Goal: Task Accomplishment & Management: Manage account settings

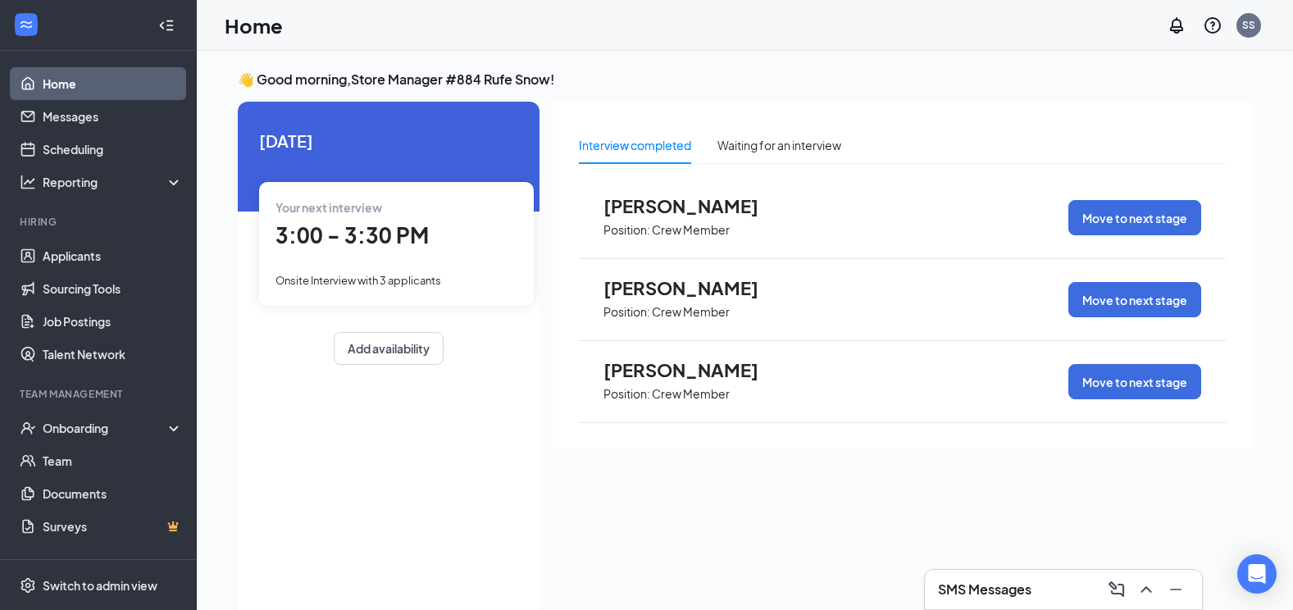
click at [404, 277] on span "Onsite Interview with 3 applicants" at bounding box center [359, 280] width 166 height 13
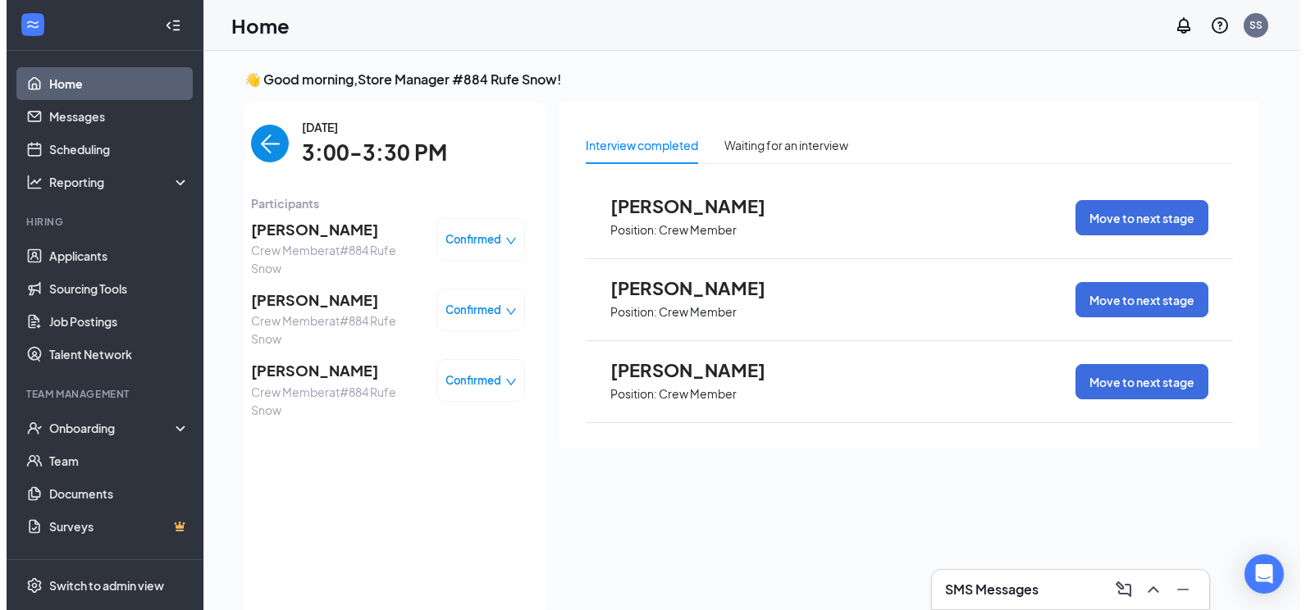
scroll to position [7, 0]
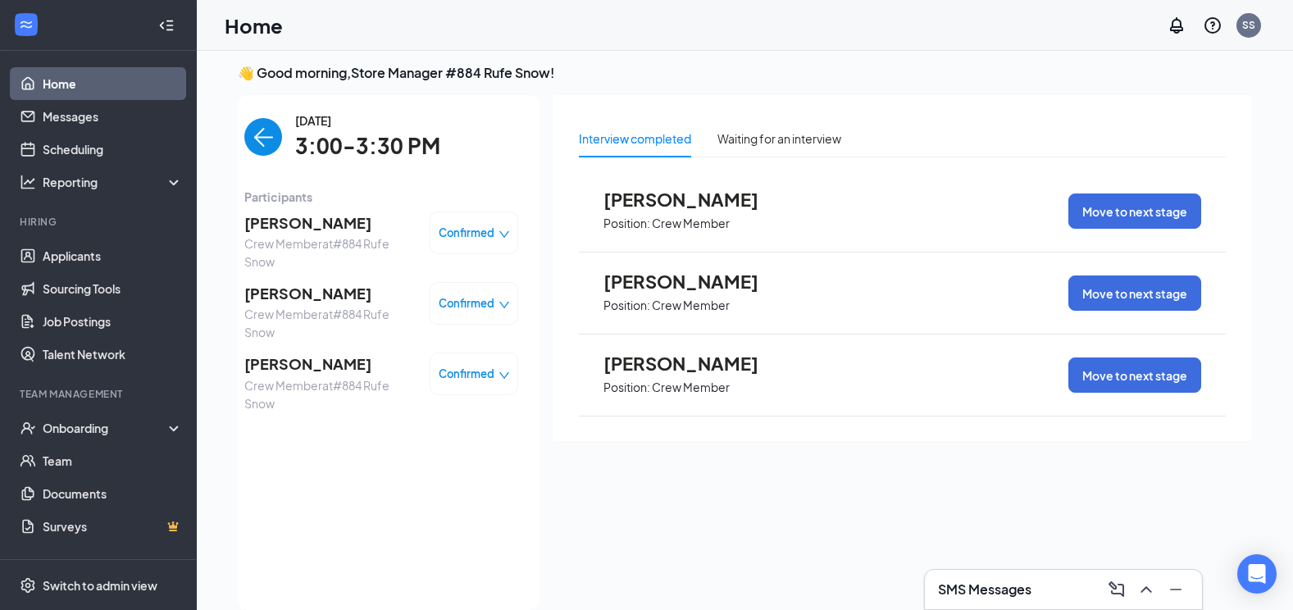
drag, startPoint x: 468, startPoint y: 236, endPoint x: 464, endPoint y: 252, distance: 16.1
click at [468, 235] on span "Confirmed" at bounding box center [467, 233] width 56 height 16
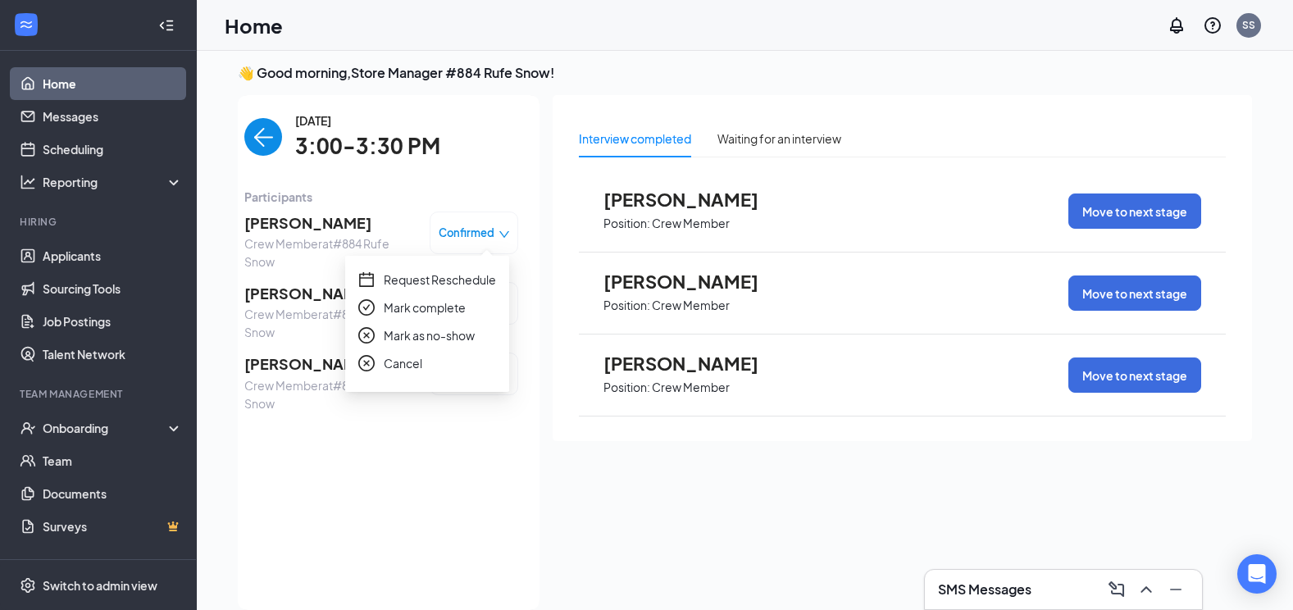
click at [447, 531] on div "[DATE] 3:00-3:30 PM Participants [PERSON_NAME] Crew Member at #884 Rufe Snow Co…" at bounding box center [381, 353] width 274 height 482
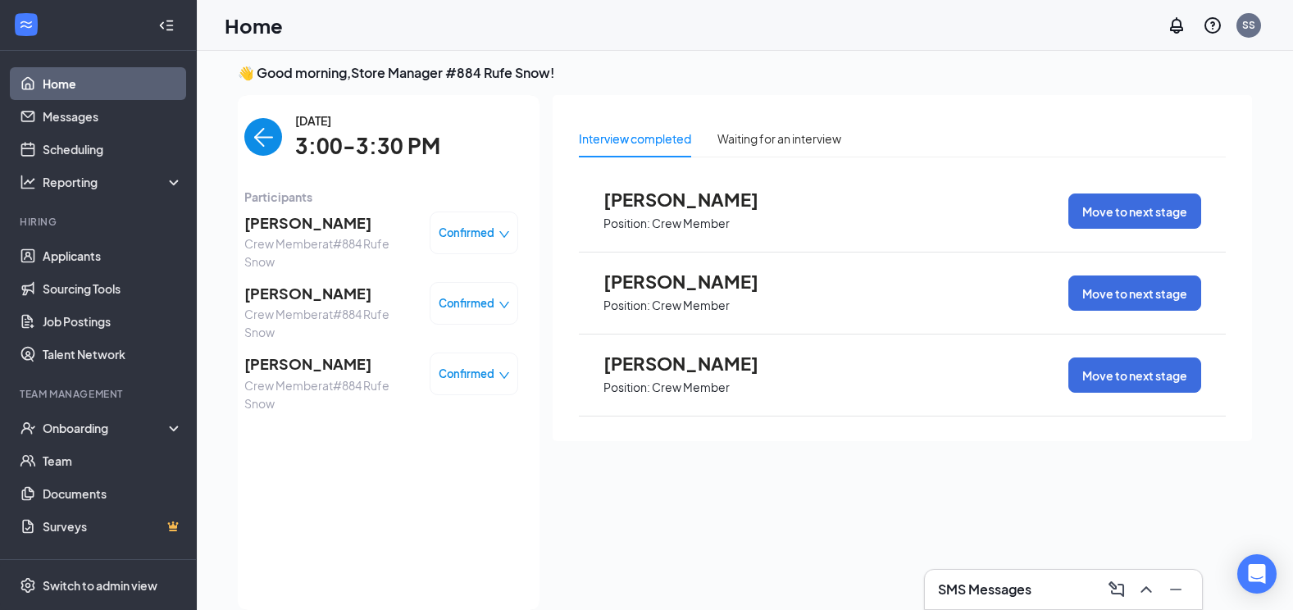
click at [331, 394] on span "Crew Member at #884 Rufe Snow" at bounding box center [330, 394] width 172 height 36
click at [461, 374] on span "Confirmed" at bounding box center [467, 374] width 56 height 16
click at [267, 368] on span "[PERSON_NAME]" at bounding box center [330, 364] width 172 height 23
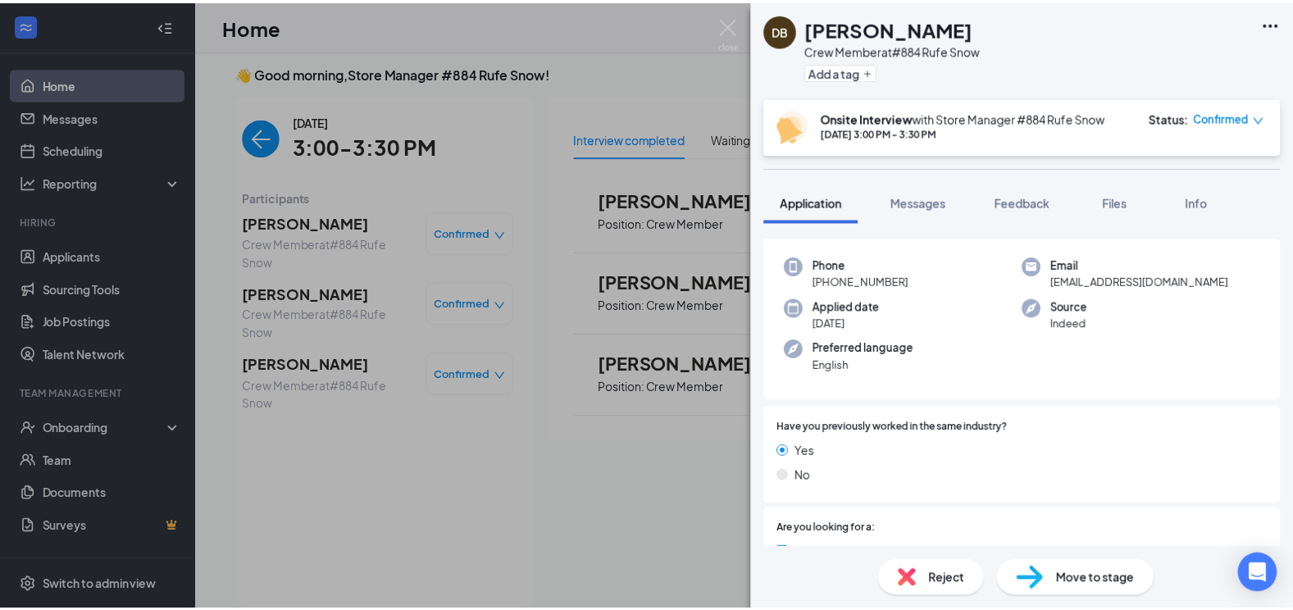
scroll to position [82, 0]
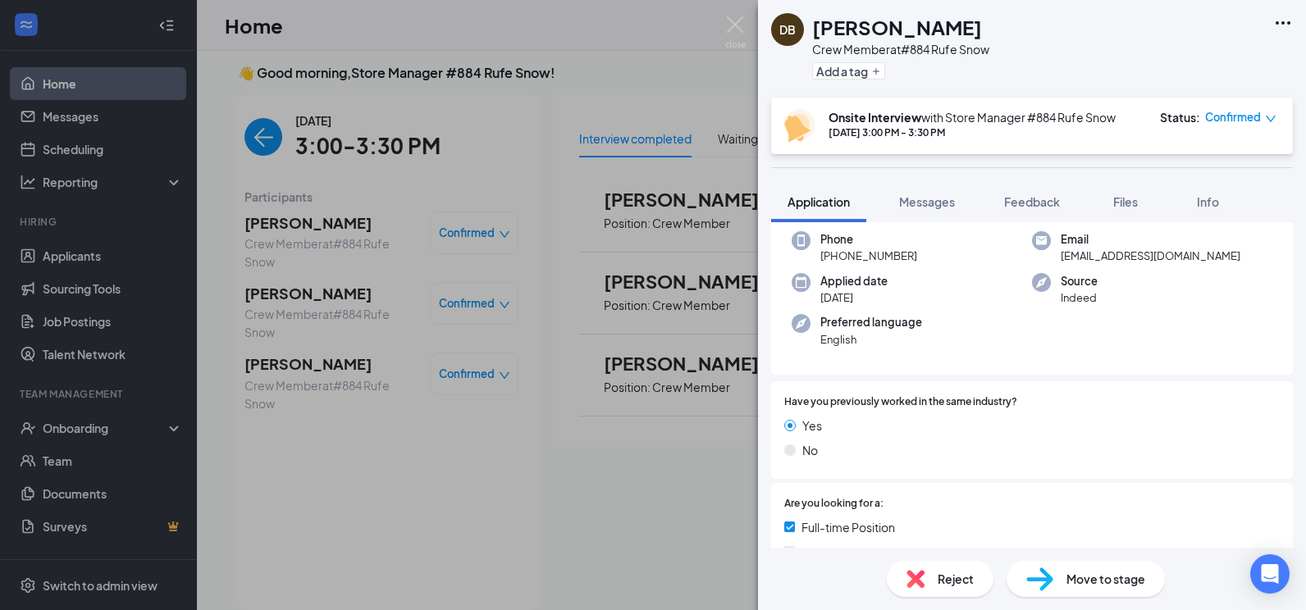
click at [1244, 121] on span "Confirmed" at bounding box center [1233, 117] width 56 height 16
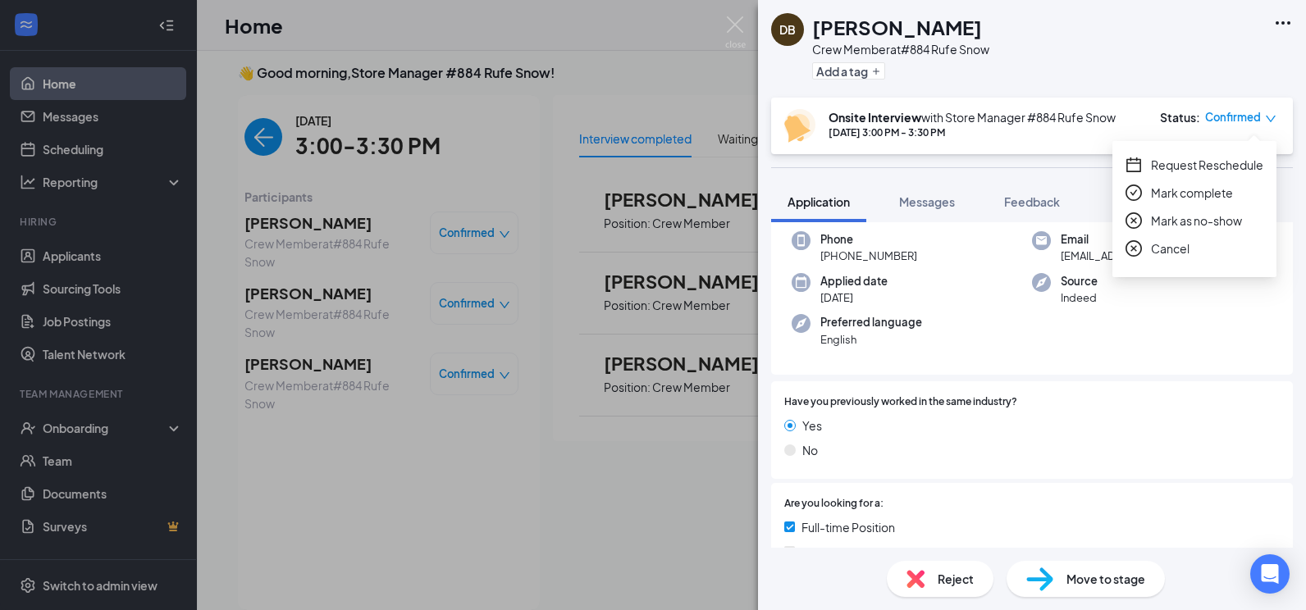
click at [1138, 187] on icon "check-circle" at bounding box center [1133, 193] width 16 height 16
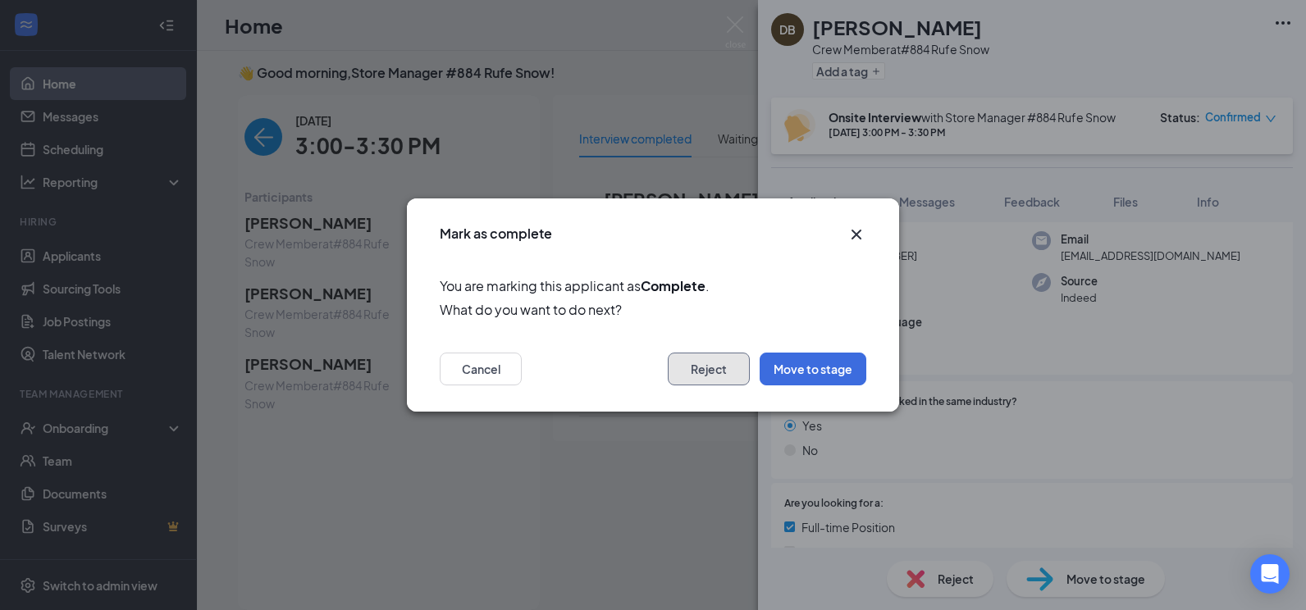
click at [705, 362] on button "Reject" at bounding box center [709, 369] width 82 height 33
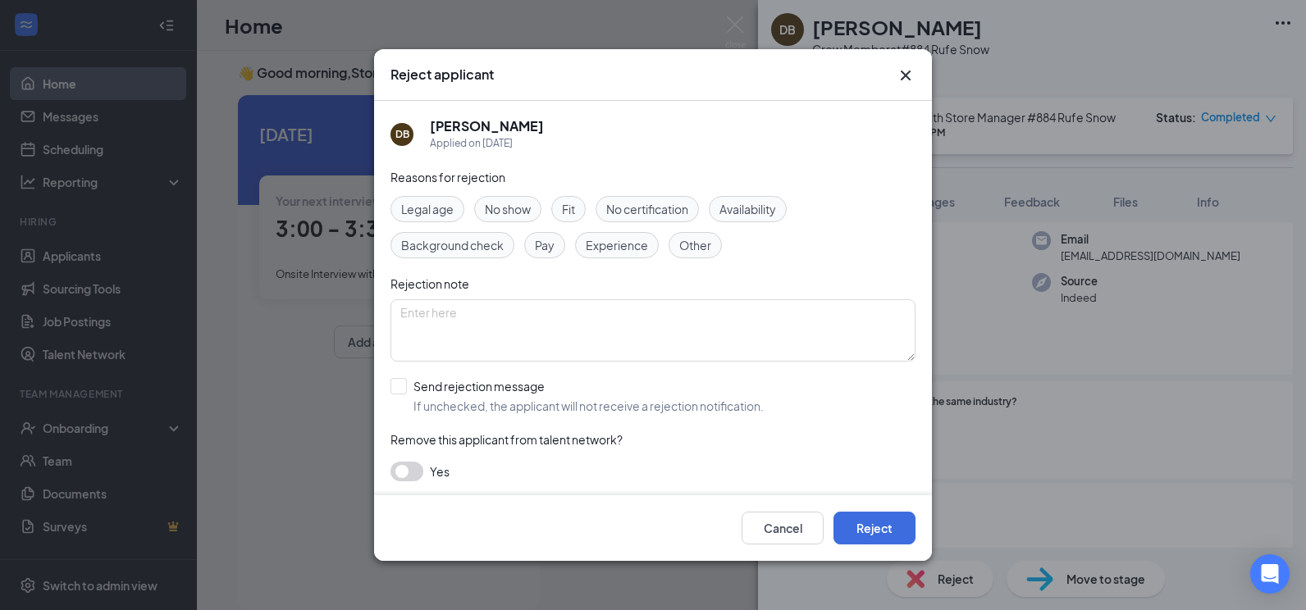
click at [704, 235] on div "Other" at bounding box center [694, 245] width 53 height 26
click at [878, 521] on button "Reject" at bounding box center [874, 528] width 82 height 33
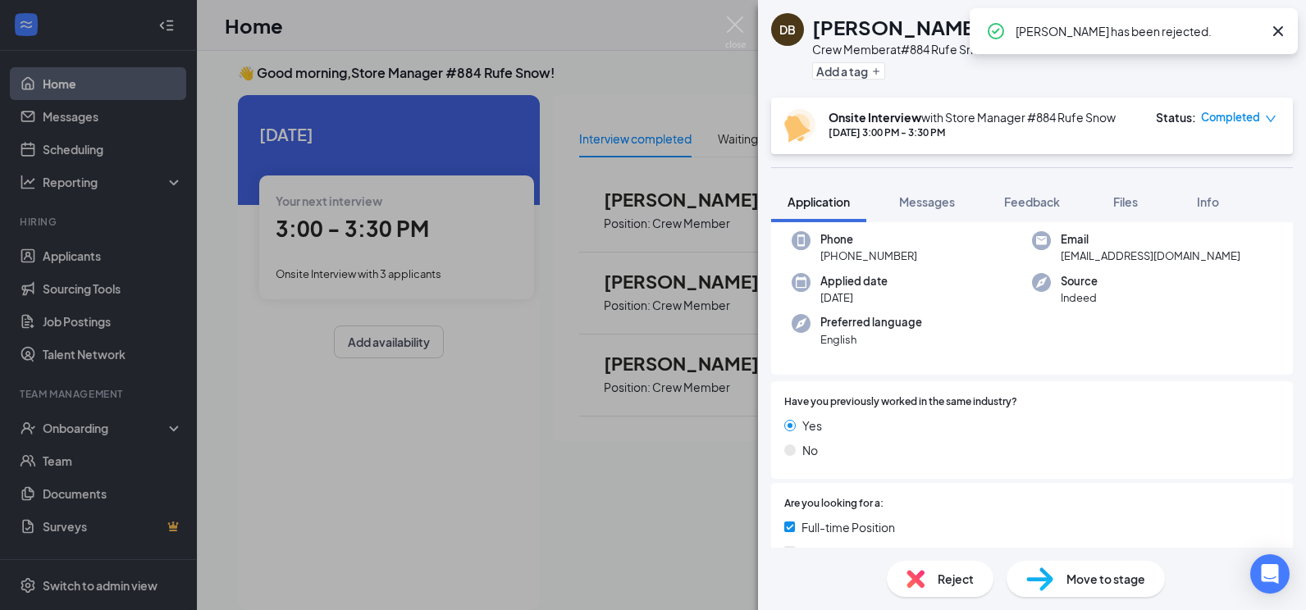
drag, startPoint x: 415, startPoint y: 415, endPoint x: 471, endPoint y: 273, distance: 152.4
click at [417, 415] on div "DB [PERSON_NAME] Crew Member at #884 Rufe Snow Add a tag Onsite Interview with …" at bounding box center [653, 305] width 1306 height 610
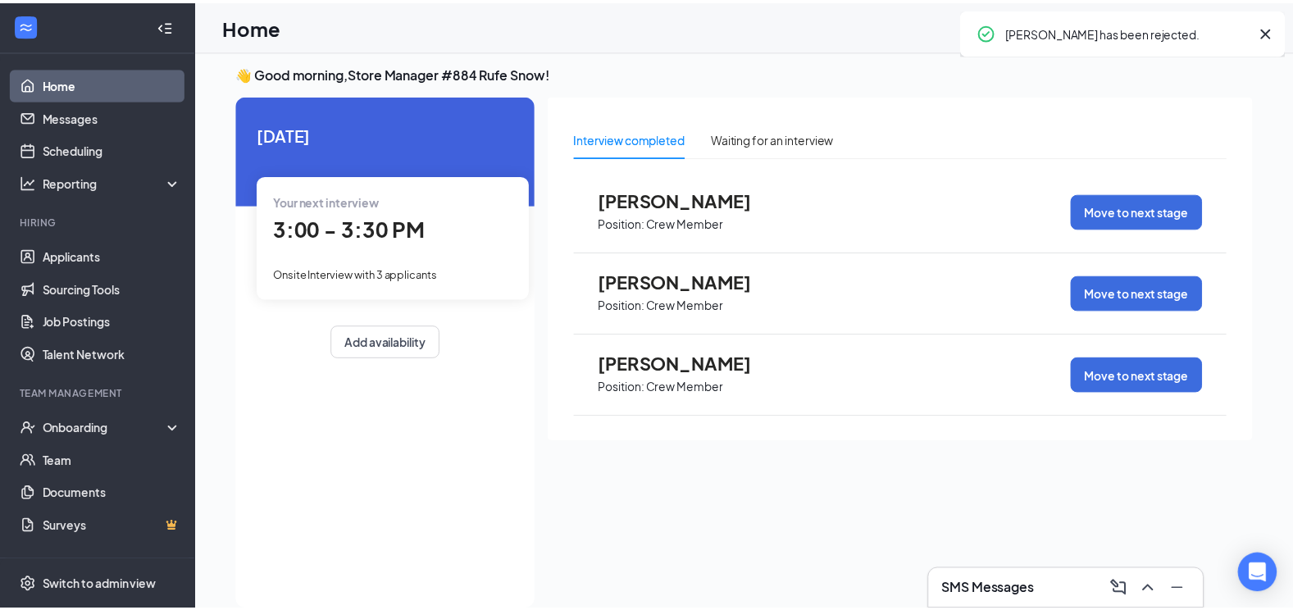
scroll to position [0, 152]
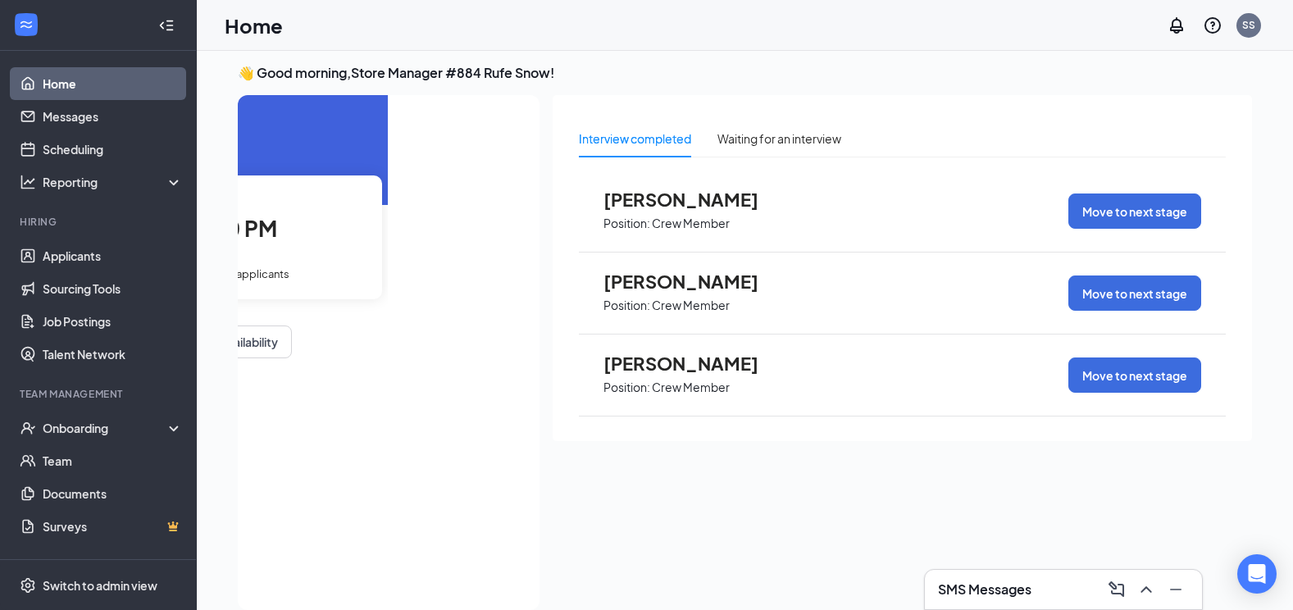
click at [326, 241] on div "3:00 - 3:30 PM" at bounding box center [245, 229] width 242 height 34
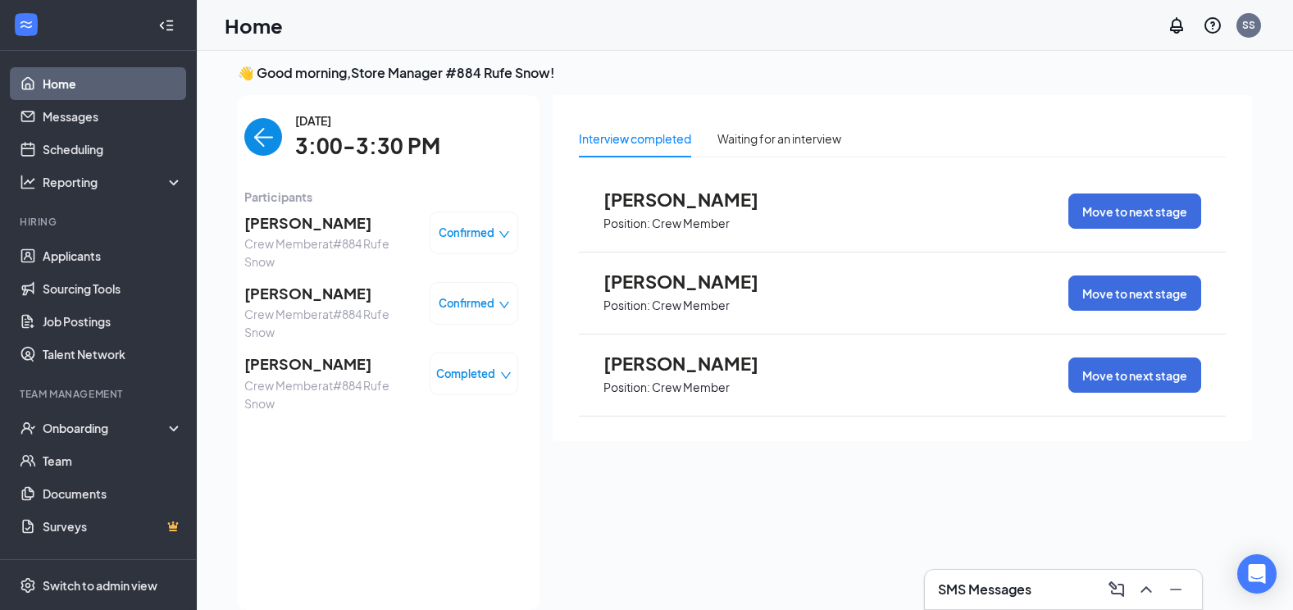
scroll to position [0, 0]
click at [471, 235] on span "Confirmed" at bounding box center [467, 233] width 56 height 16
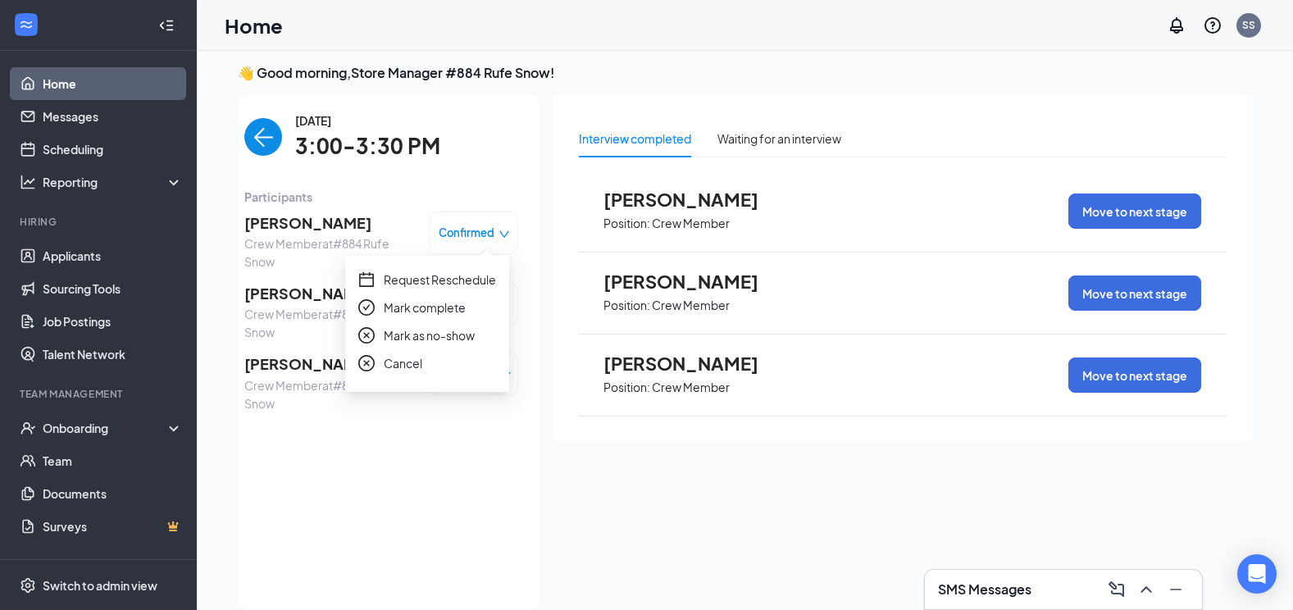
click at [362, 359] on icon "close-circle" at bounding box center [366, 363] width 16 height 16
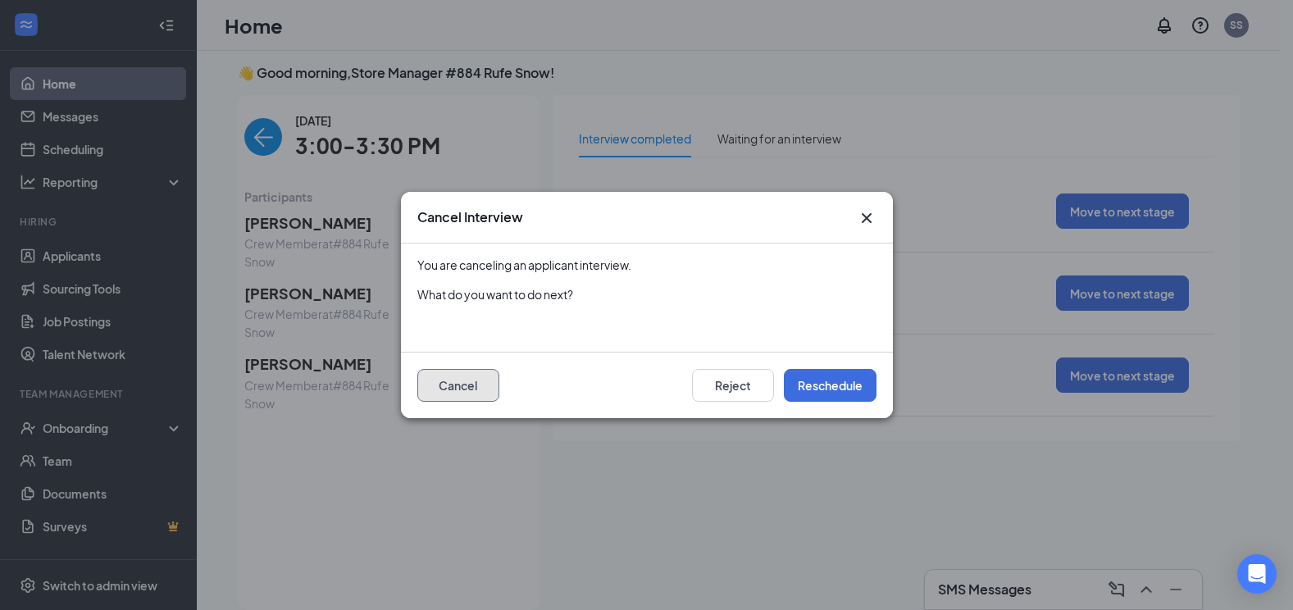
drag, startPoint x: 465, startPoint y: 394, endPoint x: 458, endPoint y: 374, distance: 21.8
click at [465, 394] on button "Cancel" at bounding box center [458, 385] width 82 height 33
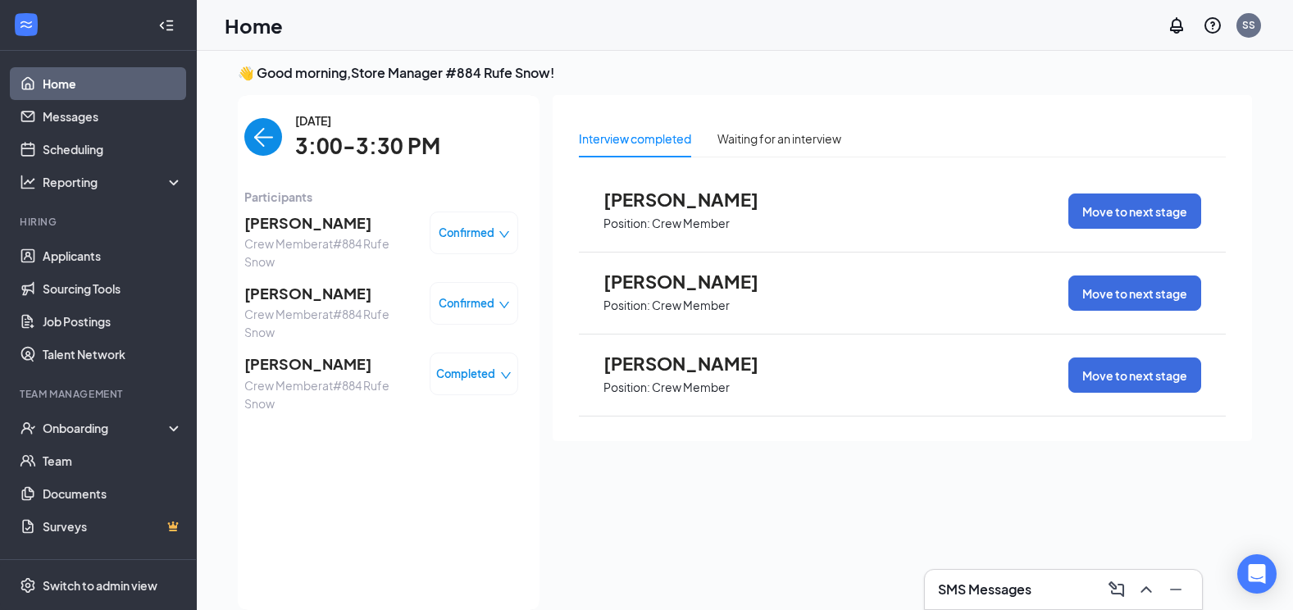
click at [485, 228] on span "Confirmed" at bounding box center [467, 233] width 56 height 16
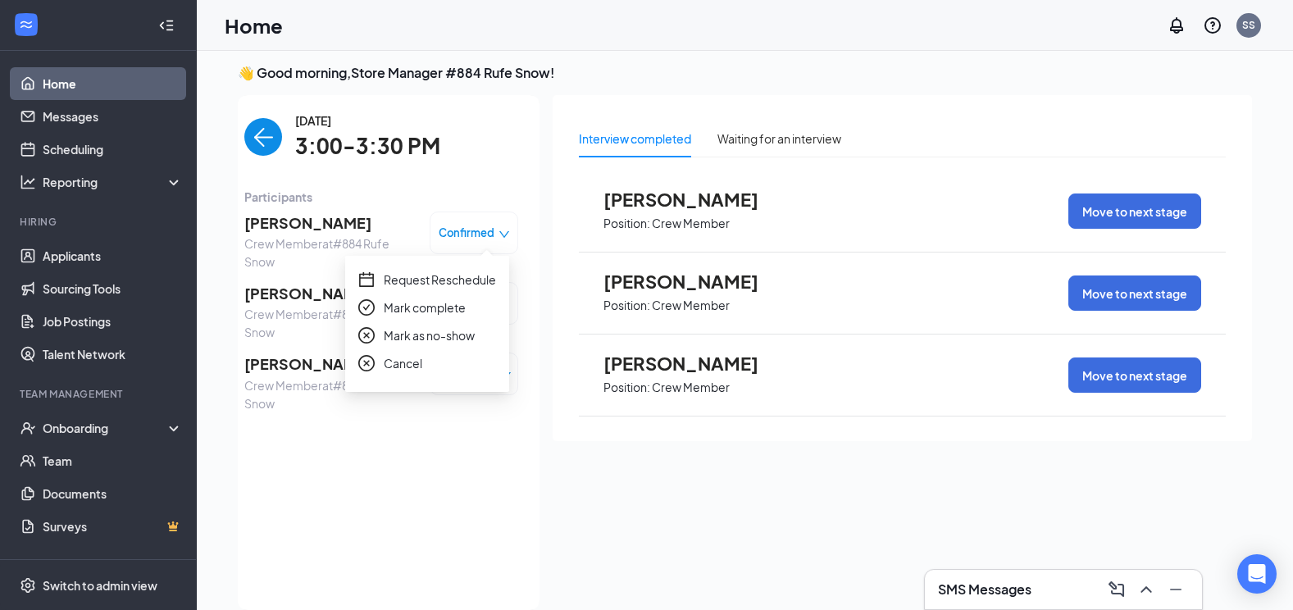
click at [372, 329] on icon "close-circle" at bounding box center [366, 335] width 16 height 16
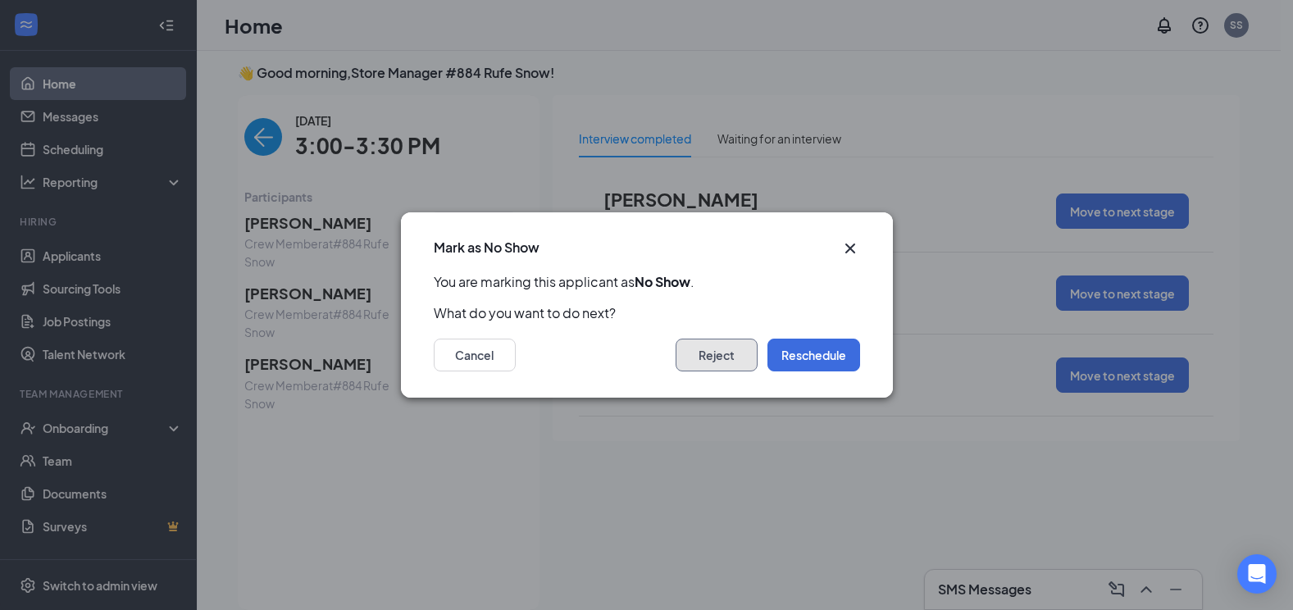
click at [709, 362] on button "Reject" at bounding box center [717, 355] width 82 height 33
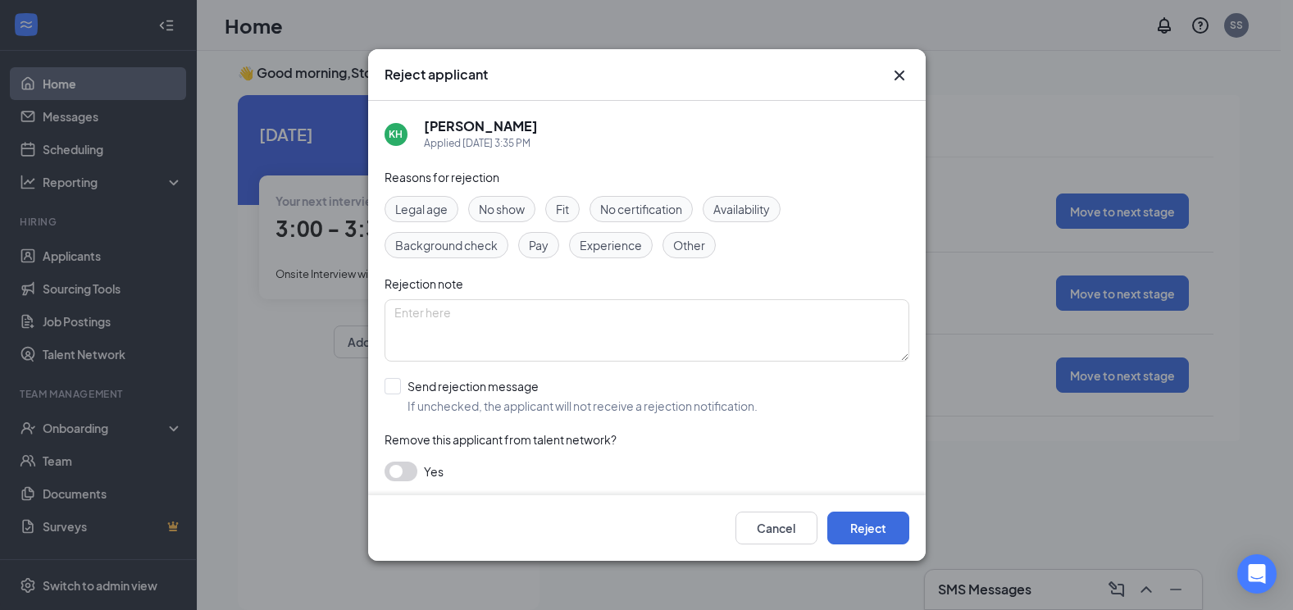
click at [512, 206] on span "No show" at bounding box center [502, 209] width 46 height 18
click at [849, 531] on button "Reject" at bounding box center [868, 528] width 82 height 33
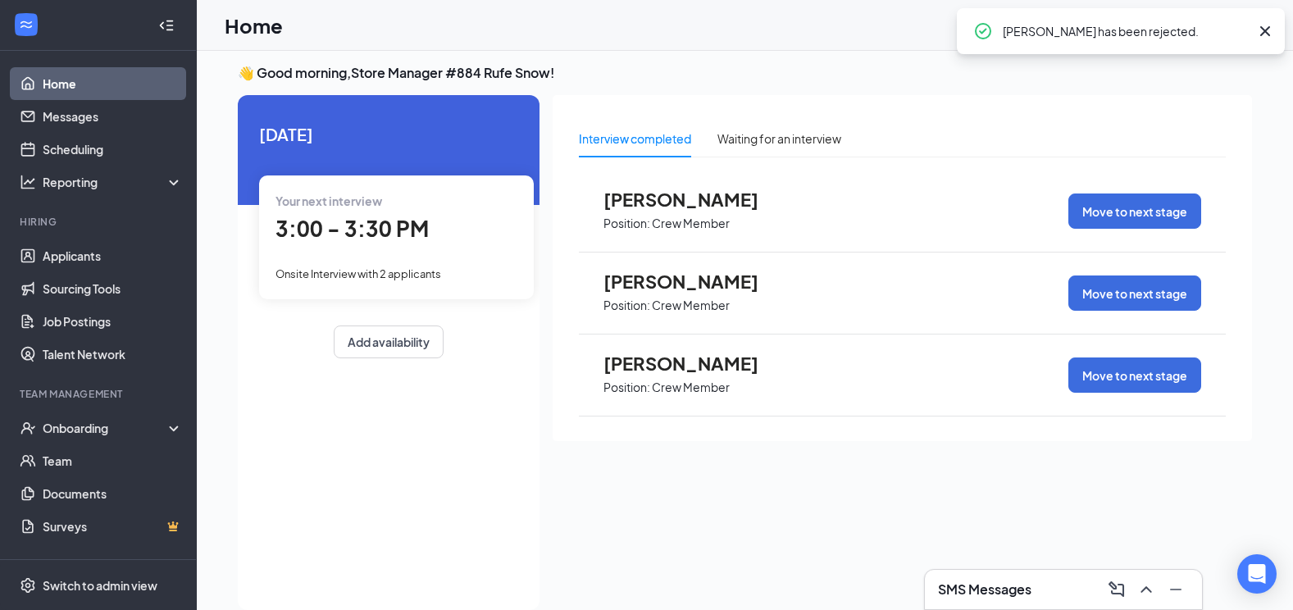
click at [387, 268] on span "Onsite Interview with 2 applicants" at bounding box center [359, 273] width 166 height 13
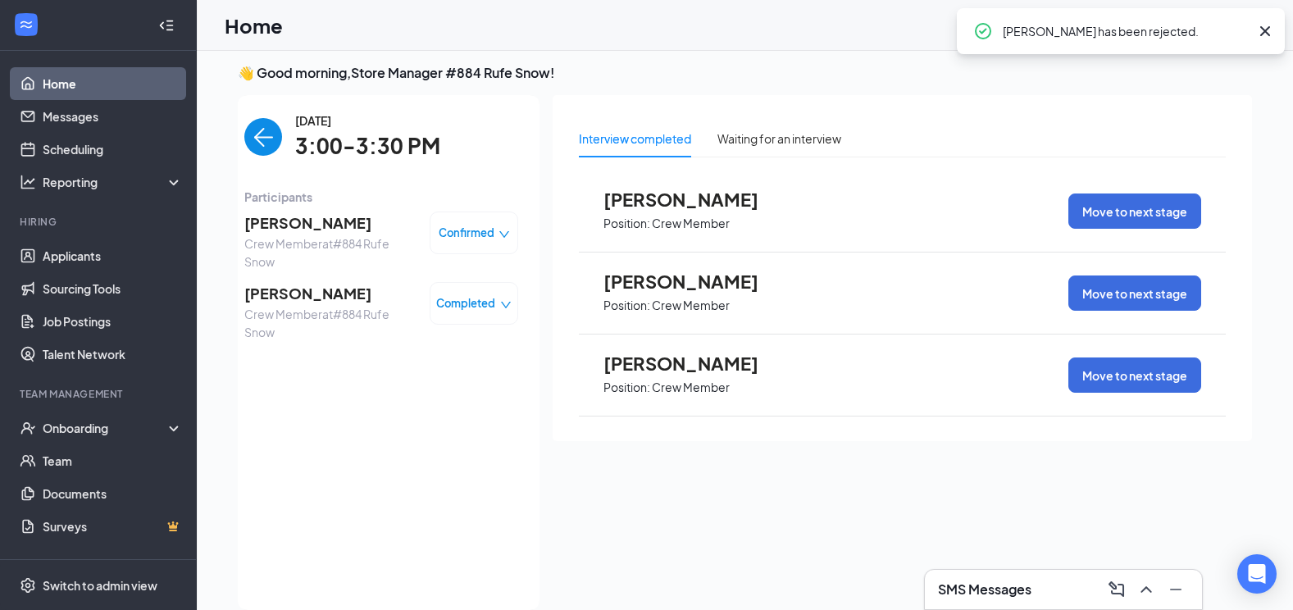
click at [471, 291] on div "Completed" at bounding box center [474, 303] width 89 height 43
click at [495, 308] on span "Completed" at bounding box center [465, 303] width 59 height 16
click at [475, 230] on span "Confirmed" at bounding box center [467, 233] width 56 height 16
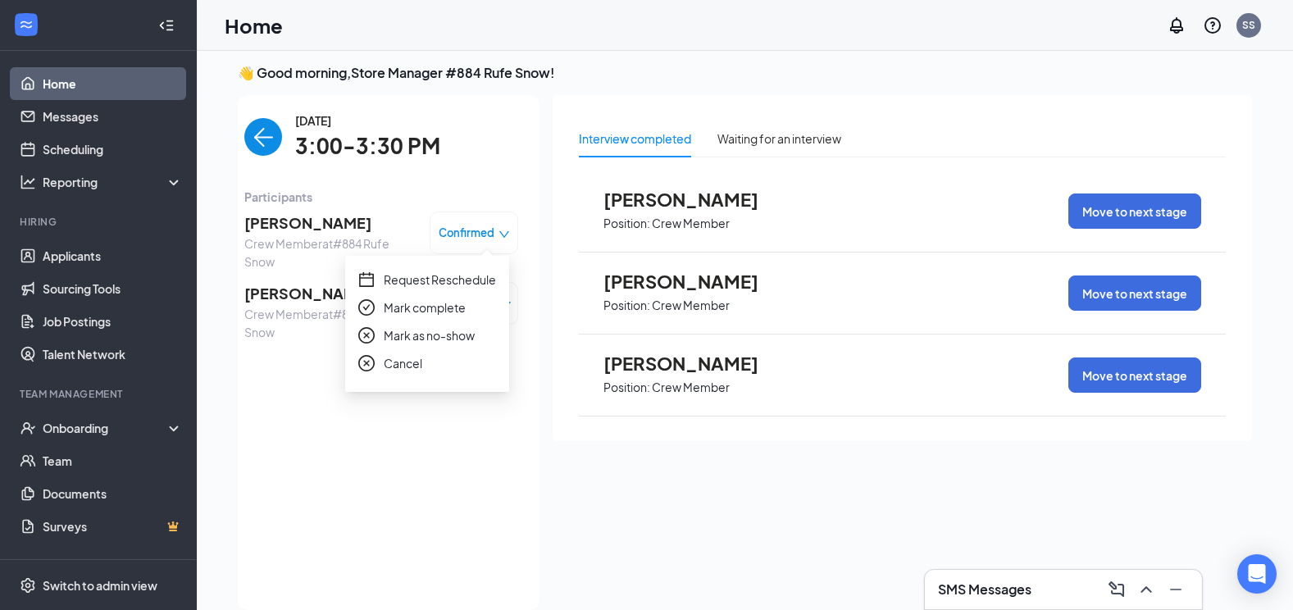
click at [367, 337] on icon "close-circle" at bounding box center [366, 335] width 16 height 16
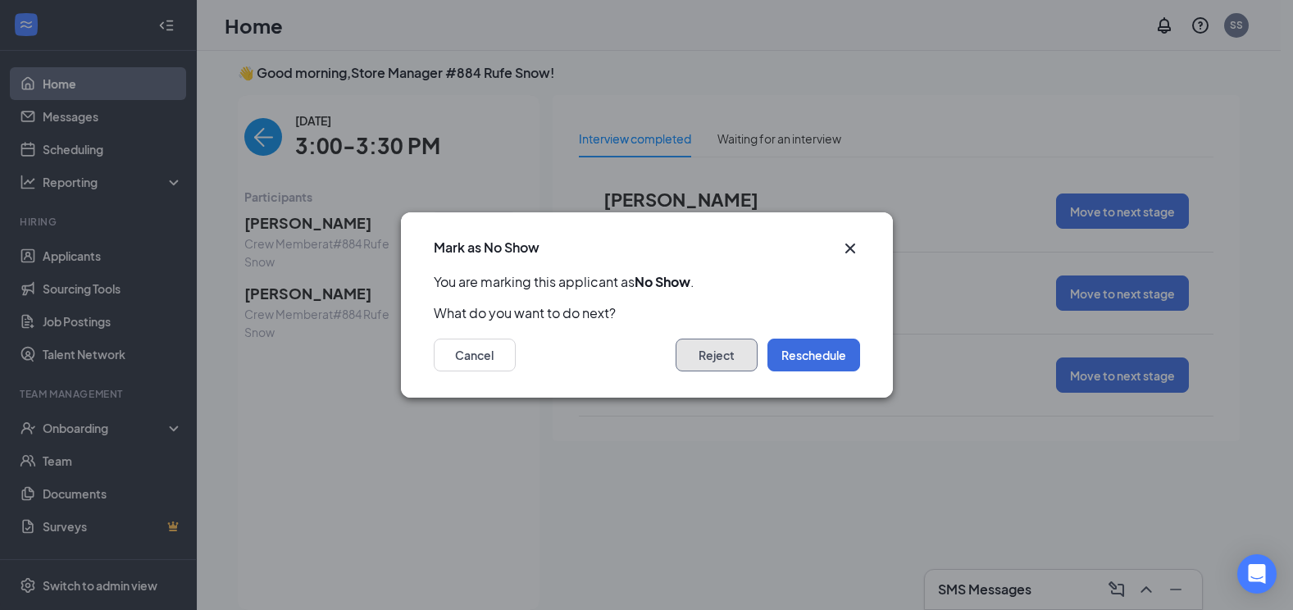
click at [716, 352] on button "Reject" at bounding box center [717, 355] width 82 height 33
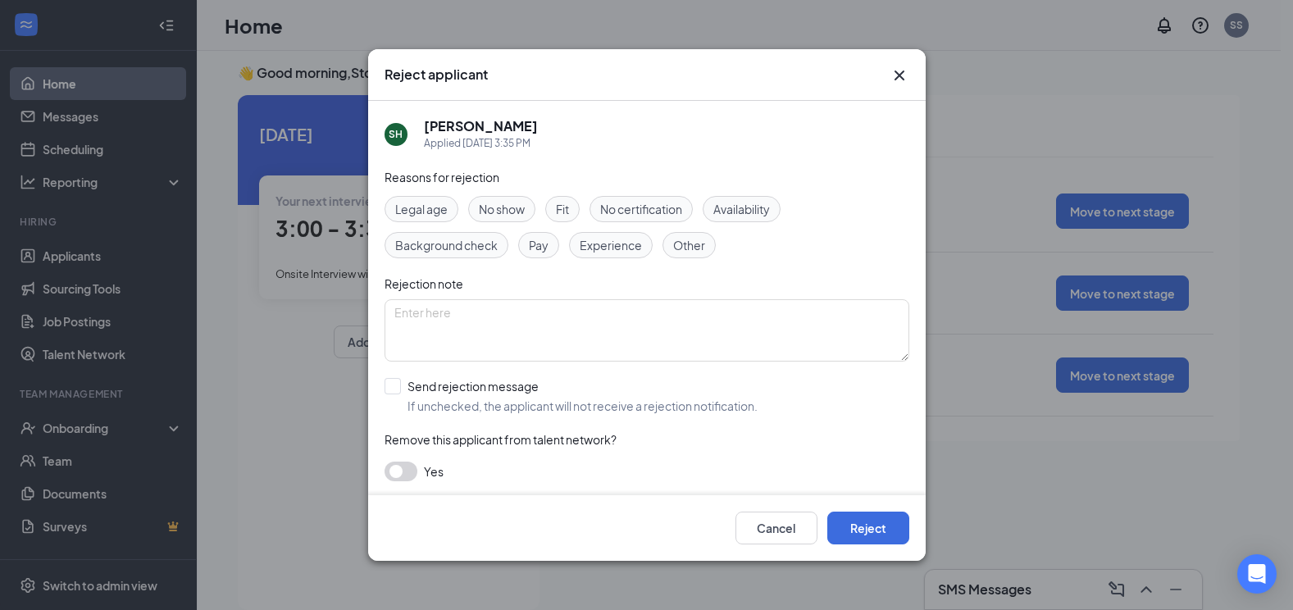
click at [677, 246] on span "Other" at bounding box center [689, 245] width 32 height 18
click at [430, 334] on textarea at bounding box center [647, 330] width 525 height 62
type textarea "UNDER AGE"
click at [868, 531] on button "Reject" at bounding box center [868, 528] width 82 height 33
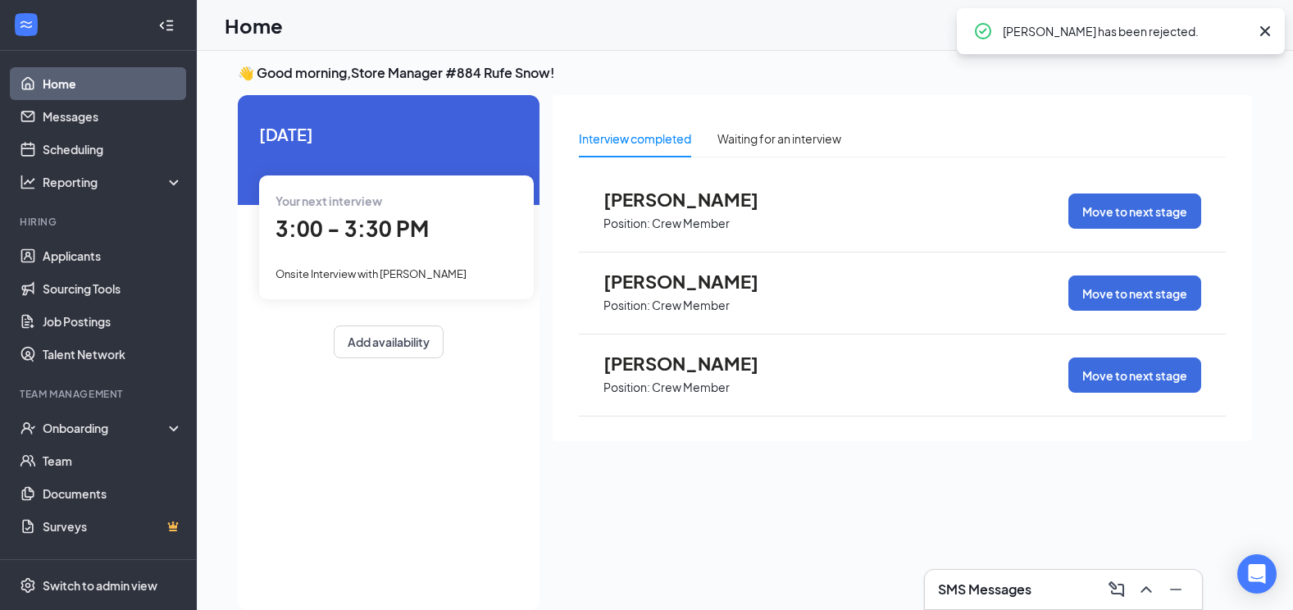
click at [395, 253] on div "Your next interview 3:00 - 3:30 PM Onsite Interview with [PERSON_NAME]" at bounding box center [396, 237] width 275 height 123
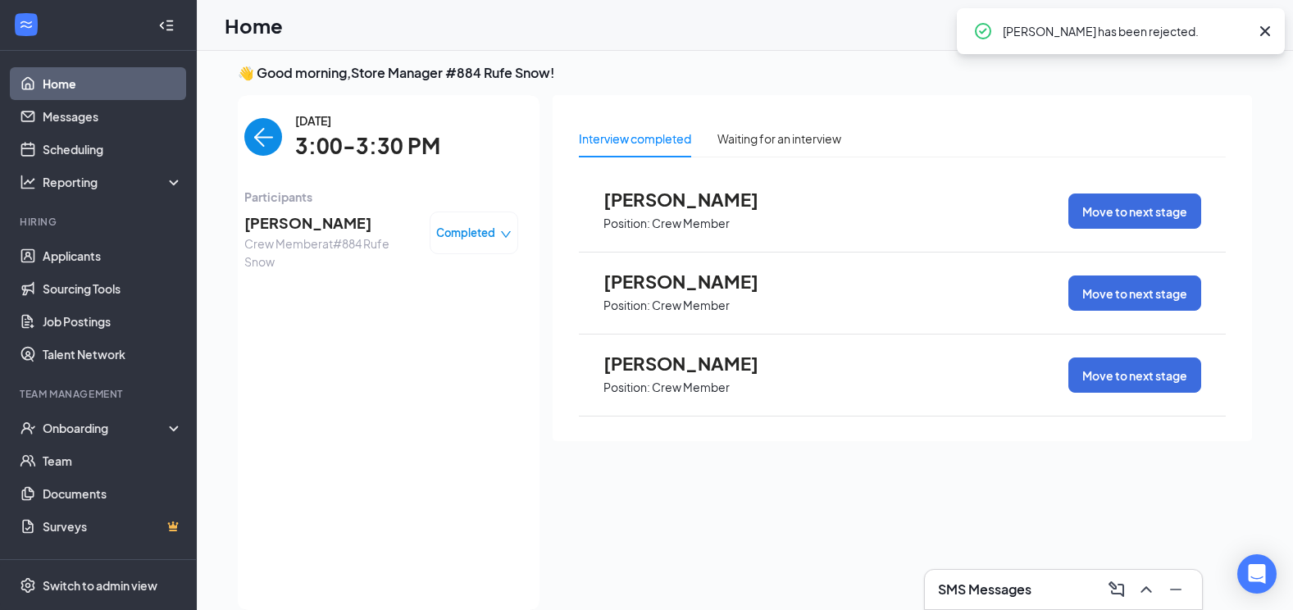
click at [481, 236] on span "Completed" at bounding box center [465, 233] width 59 height 16
click at [276, 321] on div "[DATE] 3:00-3:30 PM Participants [PERSON_NAME] Crew Member at #884 Rufe Snow Co…" at bounding box center [381, 353] width 274 height 482
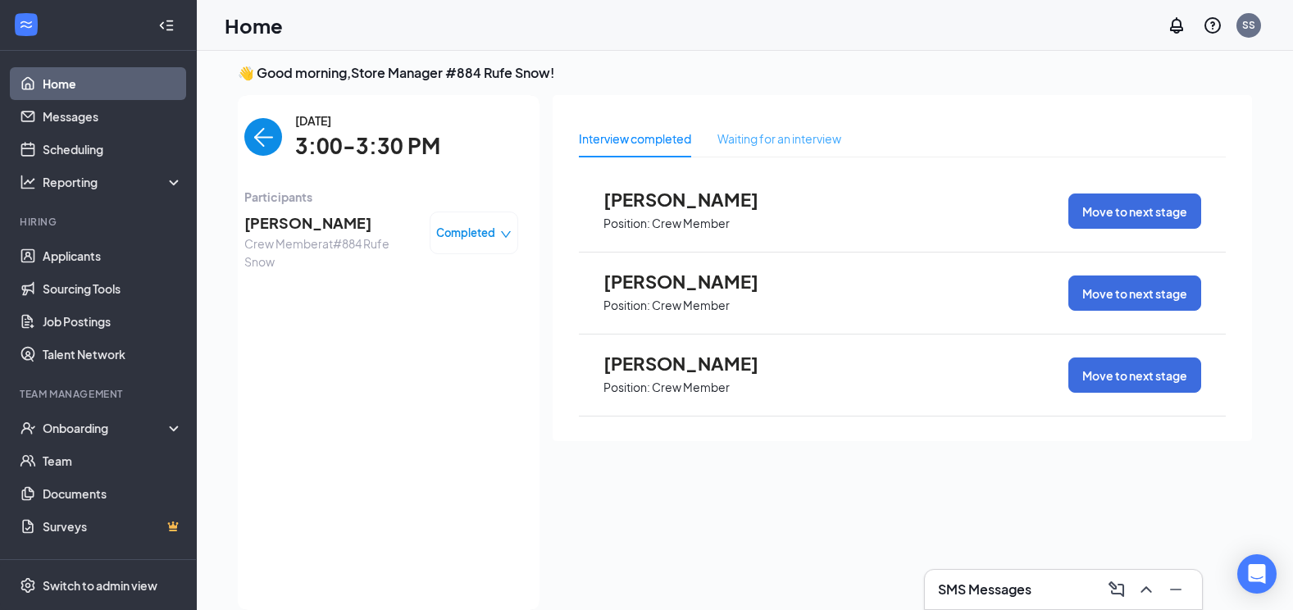
click at [783, 154] on div "Waiting for an interview" at bounding box center [780, 139] width 124 height 38
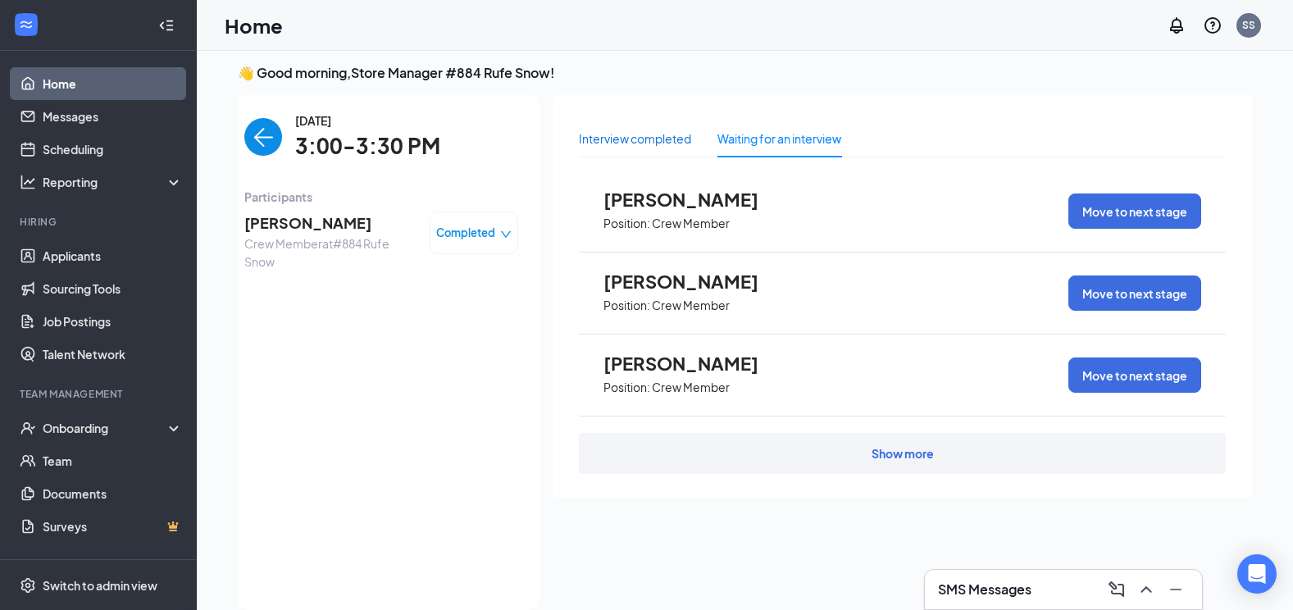
click at [647, 146] on div "Interview completed" at bounding box center [635, 139] width 112 height 18
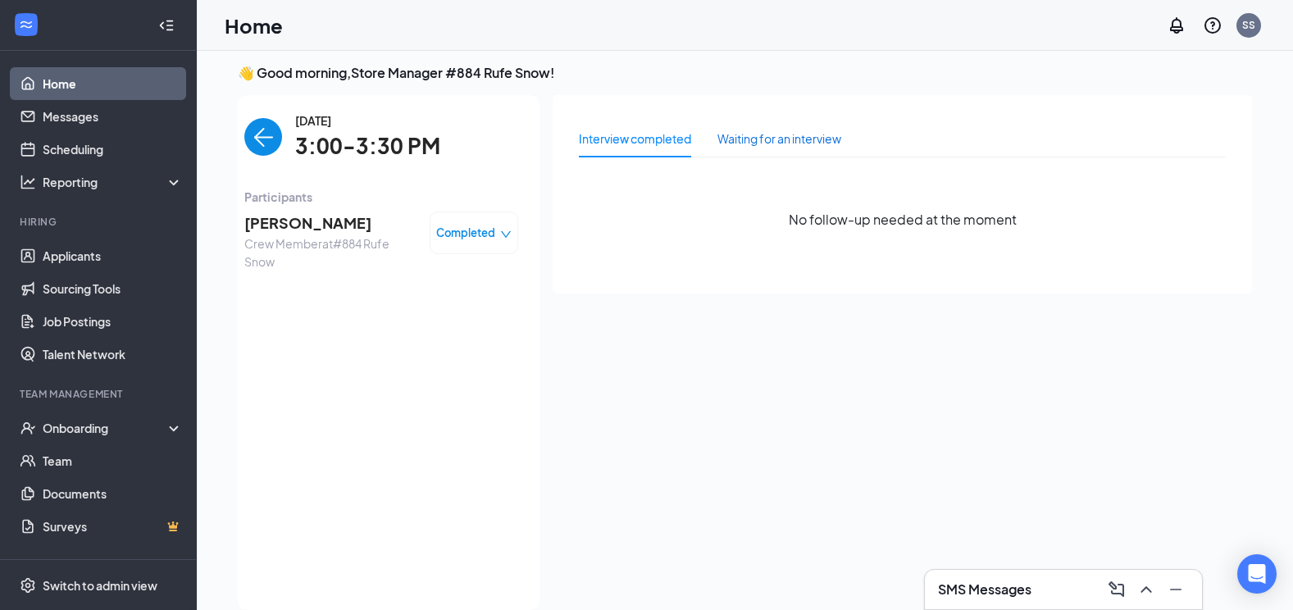
click at [774, 144] on div "Waiting for an interview" at bounding box center [780, 139] width 124 height 18
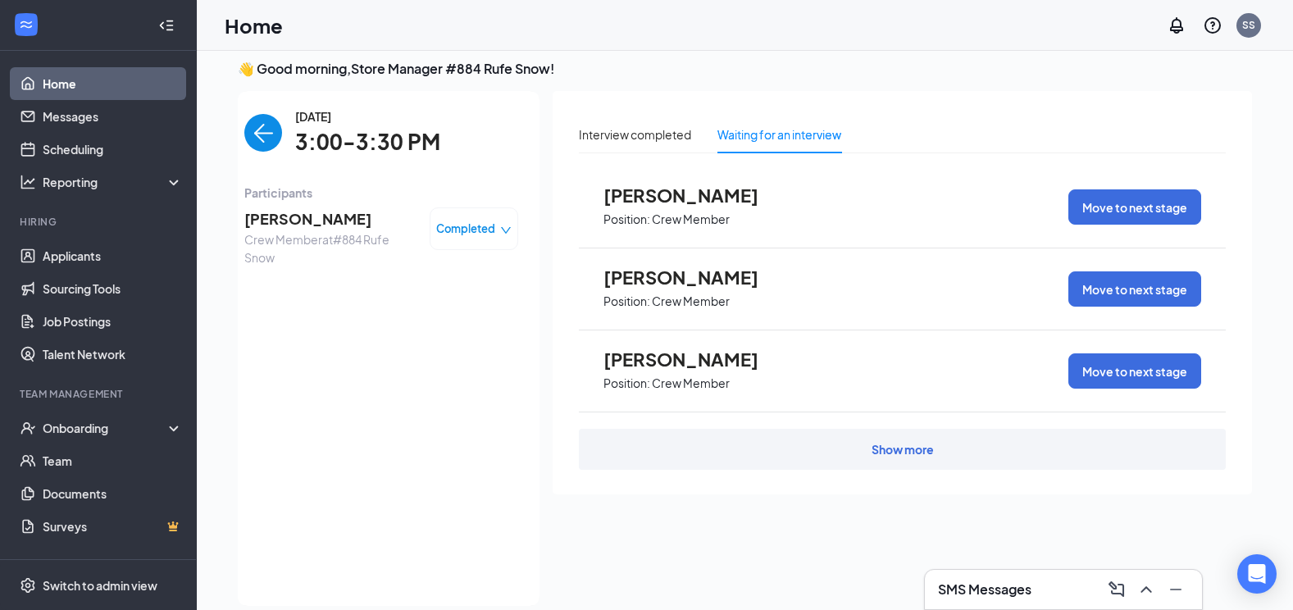
scroll to position [34, 0]
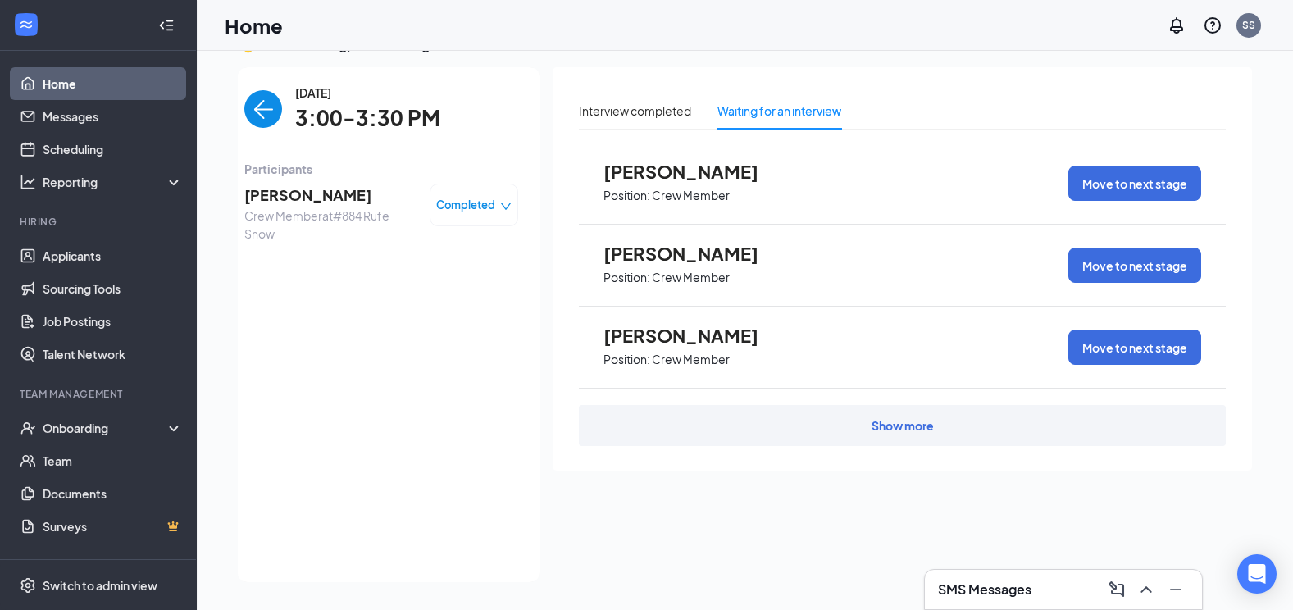
click at [936, 434] on div "Show more" at bounding box center [902, 425] width 647 height 41
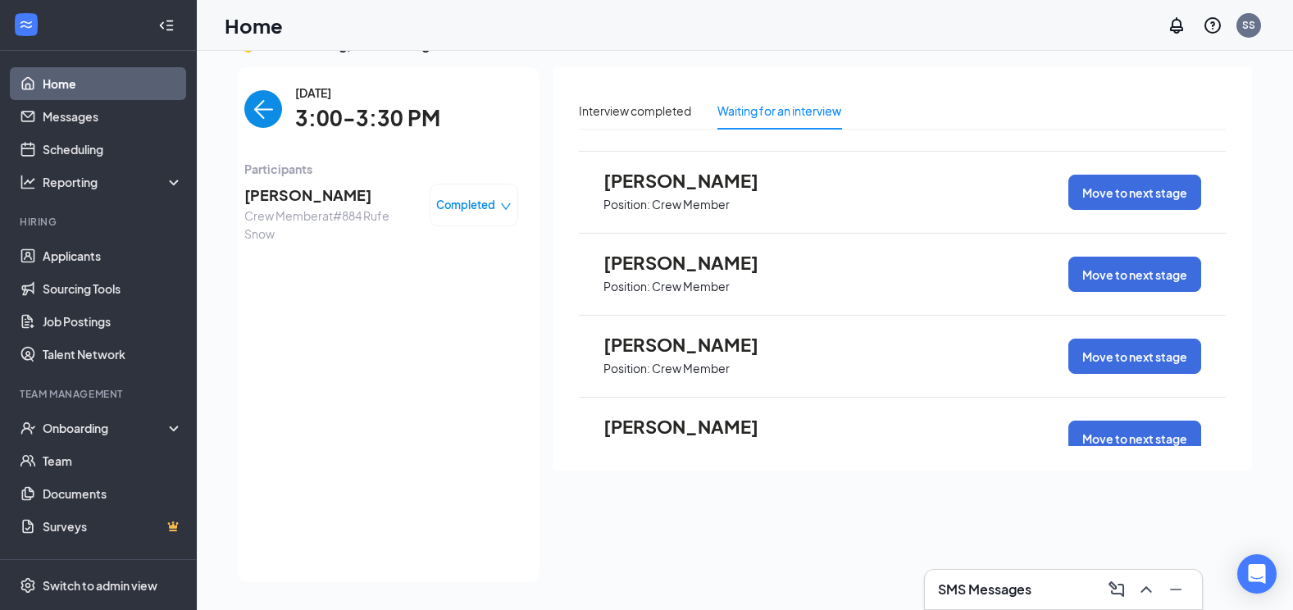
scroll to position [246, 0]
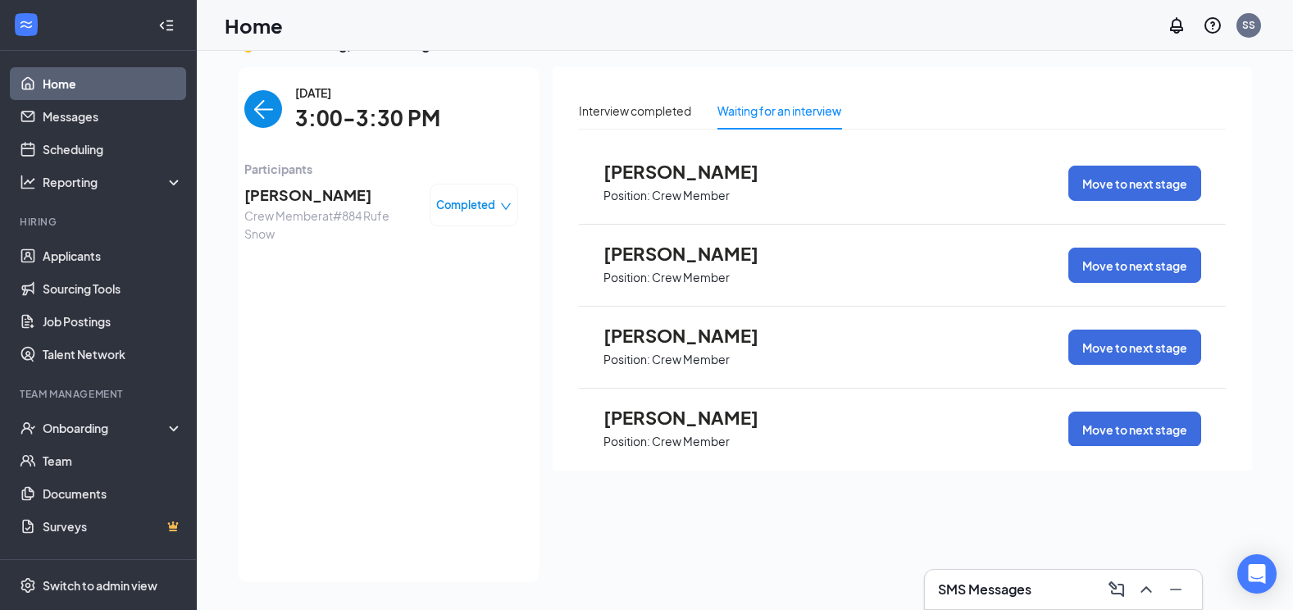
click at [700, 206] on span "Position: Crew Member" at bounding box center [694, 194] width 180 height 25
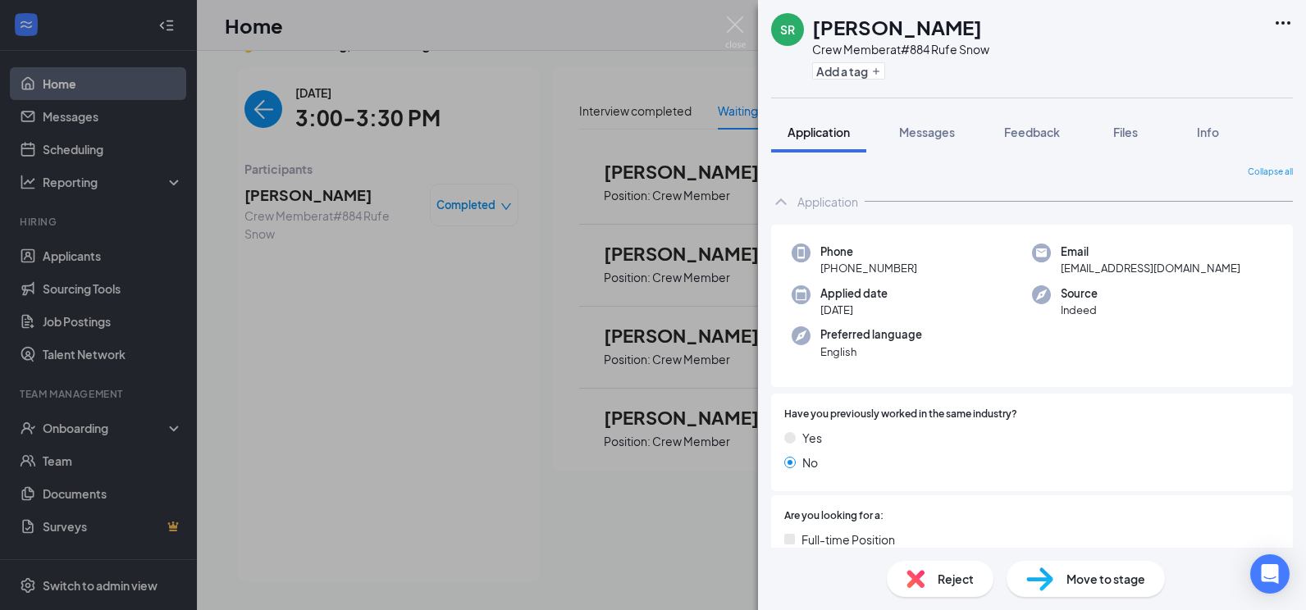
click at [459, 253] on div "SR [PERSON_NAME] Crew Member at #884 Rufe Snow Add a tag Application Messages F…" at bounding box center [653, 305] width 1306 height 610
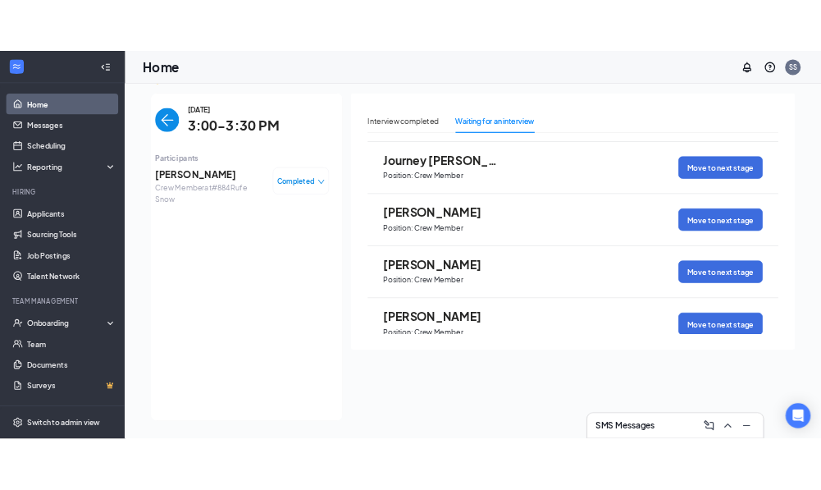
scroll to position [1312, 0]
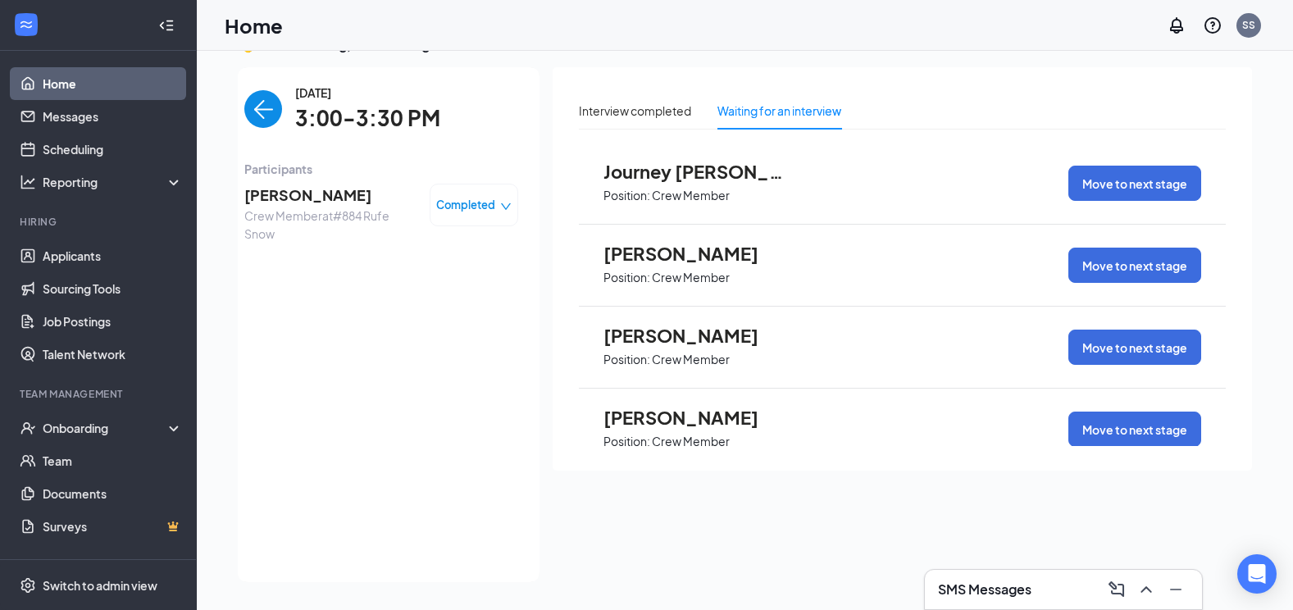
click at [997, 581] on h3 "SMS Messages" at bounding box center [984, 590] width 93 height 18
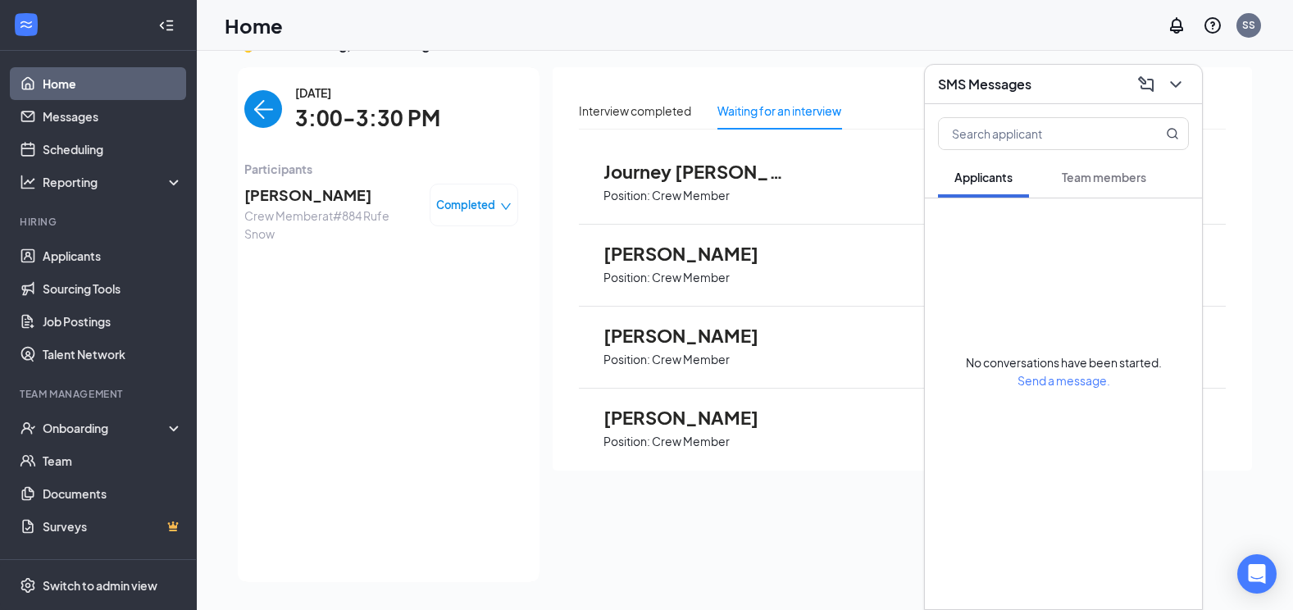
click at [1131, 189] on button "Team members" at bounding box center [1104, 177] width 117 height 41
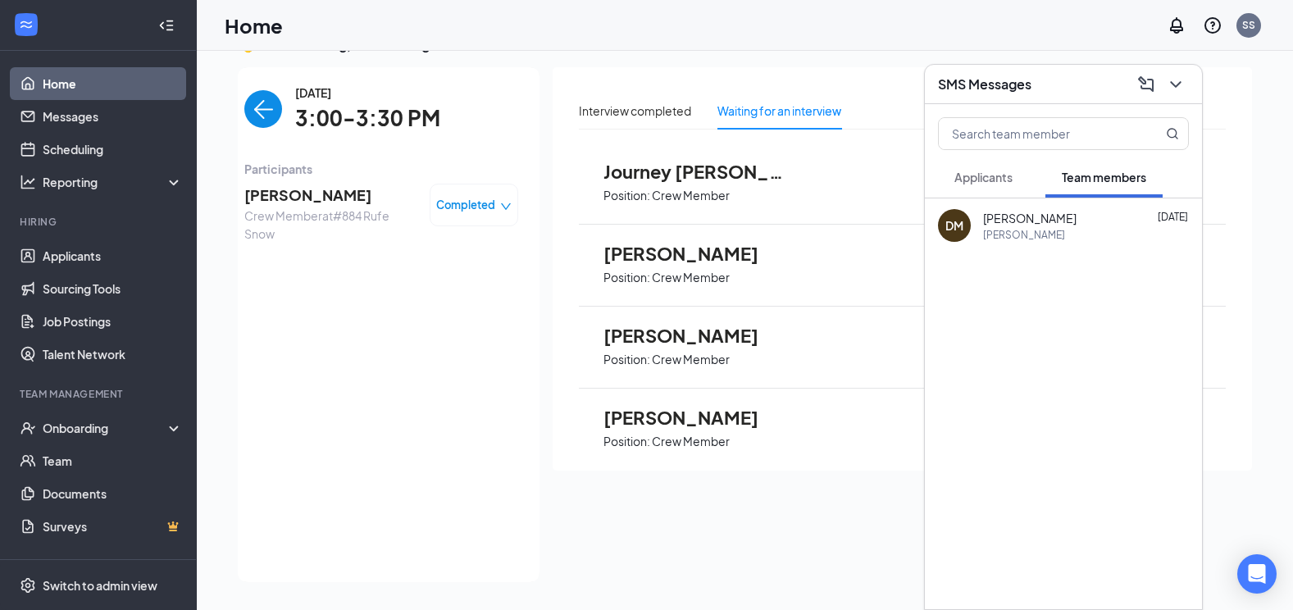
click at [1076, 226] on div "[PERSON_NAME] [DATE] Ty" at bounding box center [1086, 226] width 206 height 32
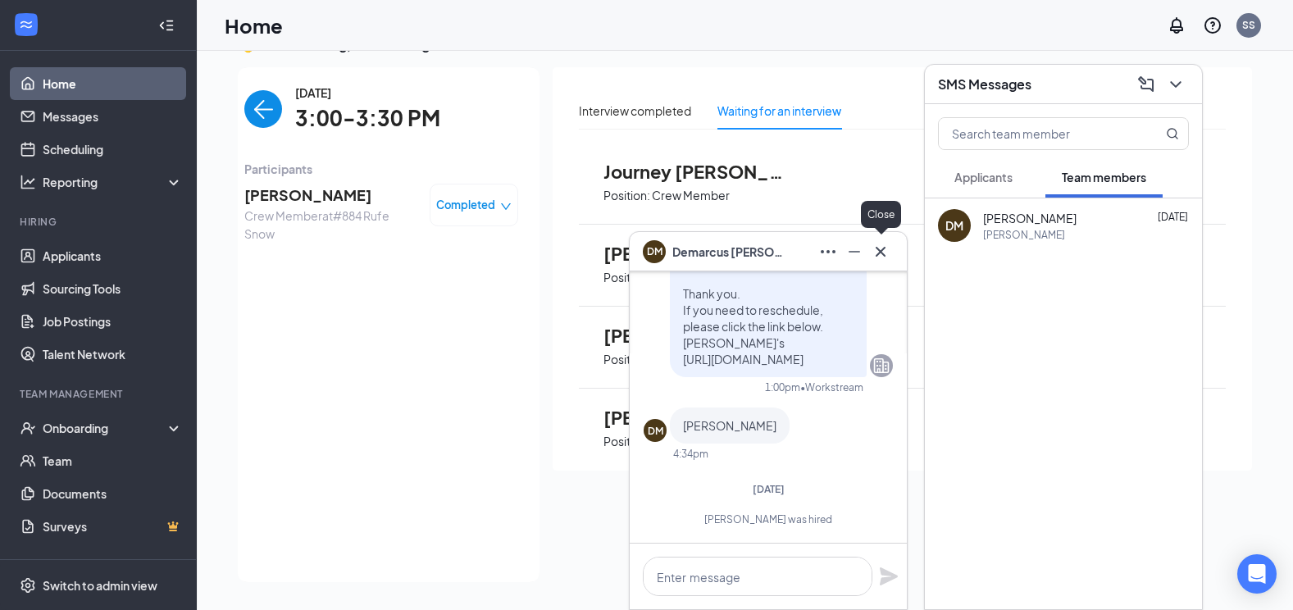
click at [889, 260] on icon "Cross" at bounding box center [881, 252] width 20 height 20
